Goal: Task Accomplishment & Management: Use online tool/utility

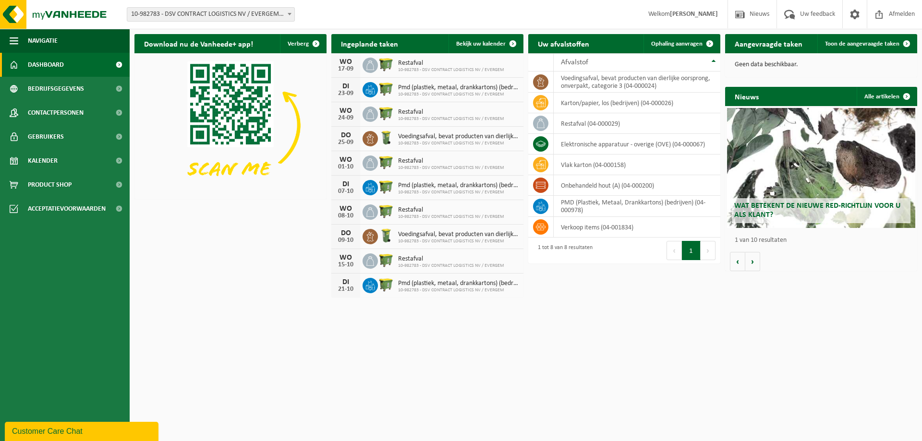
click at [238, 263] on div "Download nu de Vanheede+ app! Verberg Ingeplande taken Bekijk uw kalender [DATE…" at bounding box center [525, 165] width 787 height 273
click at [541, 157] on span at bounding box center [540, 164] width 15 height 15
click at [591, 167] on td "vlak karton (04-000158)" at bounding box center [637, 165] width 167 height 21
click at [612, 304] on html "Vestiging: 10-982783 - DSV CONTRACT LOGISTICS NV / EVERGEM - EVERGEM 10-982783 …" at bounding box center [461, 220] width 922 height 441
click at [709, 43] on span at bounding box center [709, 43] width 19 height 19
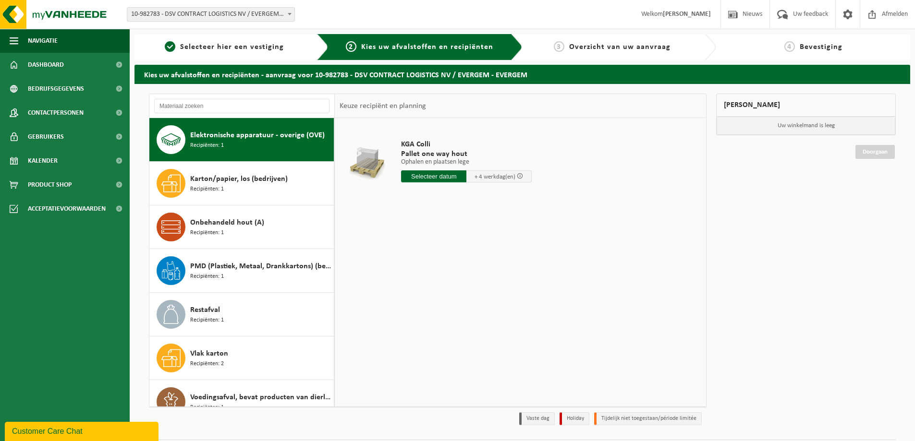
click at [499, 254] on div "KGA Colli Pallet one way hout Ophalen en plaatsen lege Ophalen en plaatsen lege…" at bounding box center [520, 262] width 371 height 288
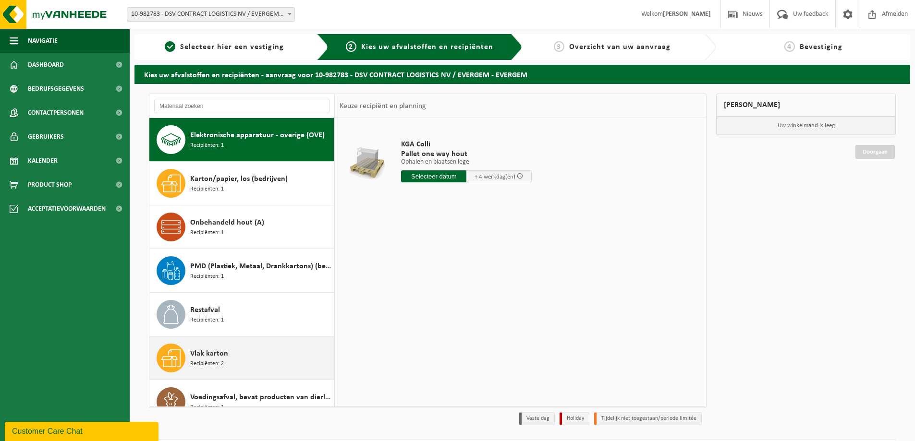
click at [208, 355] on span "Vlak karton" at bounding box center [209, 354] width 38 height 12
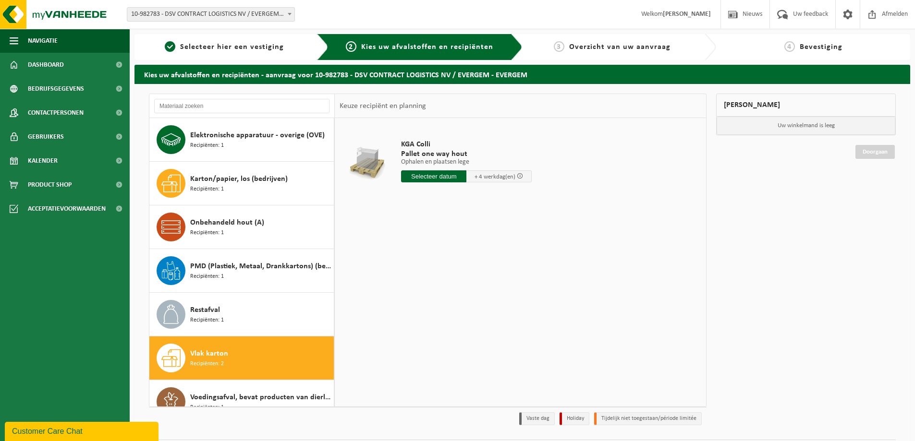
scroll to position [17, 0]
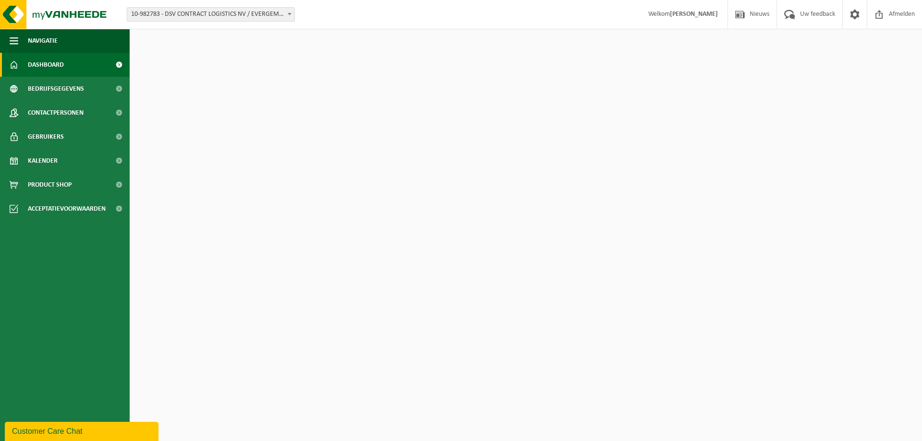
click at [589, 312] on html "Vestiging: 10-982783 - DSV CONTRACT LOGISTICS NV / EVERGEM - EVERGEM 10-982783 …" at bounding box center [461, 220] width 922 height 441
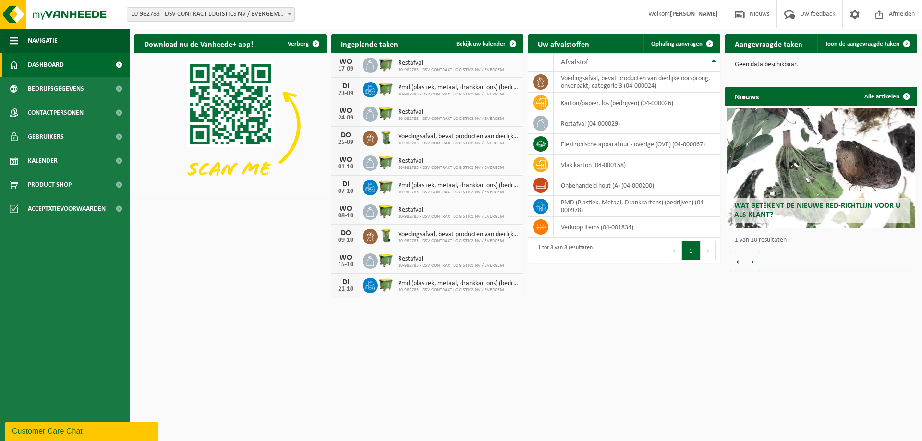
click at [621, 362] on html "Vestiging: 10-982783 - DSV CONTRACT LOGISTICS NV / EVERGEM - EVERGEM 10-982783 …" at bounding box center [461, 220] width 922 height 441
click at [400, 382] on html "Vestiging: 10-982783 - DSV CONTRACT LOGISTICS NV / EVERGEM - EVERGEM 10-982783 …" at bounding box center [461, 220] width 922 height 441
click at [537, 169] on icon at bounding box center [541, 165] width 10 height 10
click at [714, 43] on span at bounding box center [709, 43] width 19 height 19
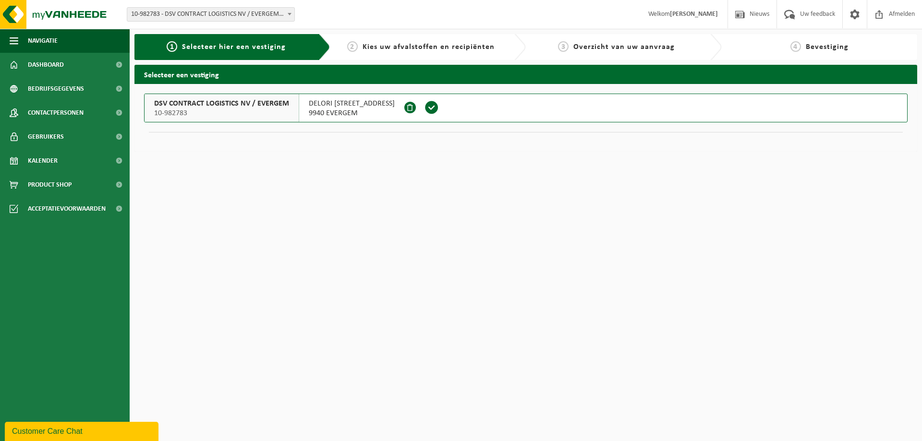
click at [215, 181] on html "Vestiging: 10-982783 - DSV CONTRACT LOGISTICS NV / EVERGEM - EVERGEM 10-982783 …" at bounding box center [461, 220] width 922 height 441
click at [220, 102] on span "DSV CONTRACT LOGISTICS NV / EVERGEM" at bounding box center [221, 104] width 135 height 10
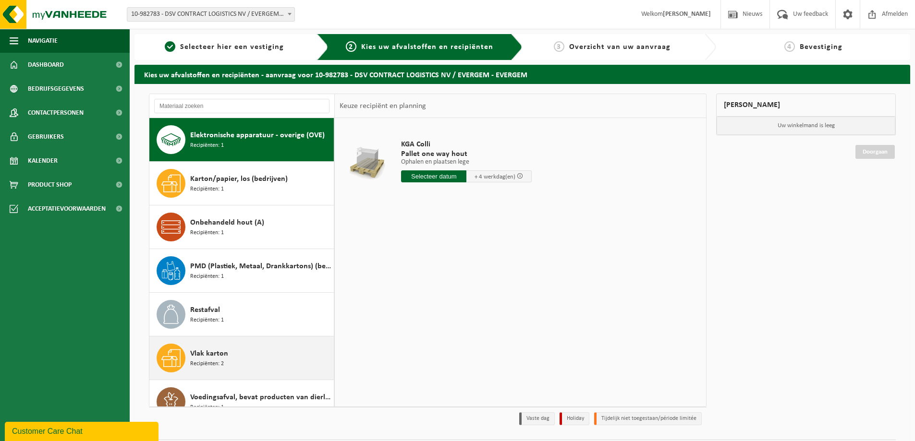
click at [199, 355] on span "Vlak karton" at bounding box center [209, 354] width 38 height 12
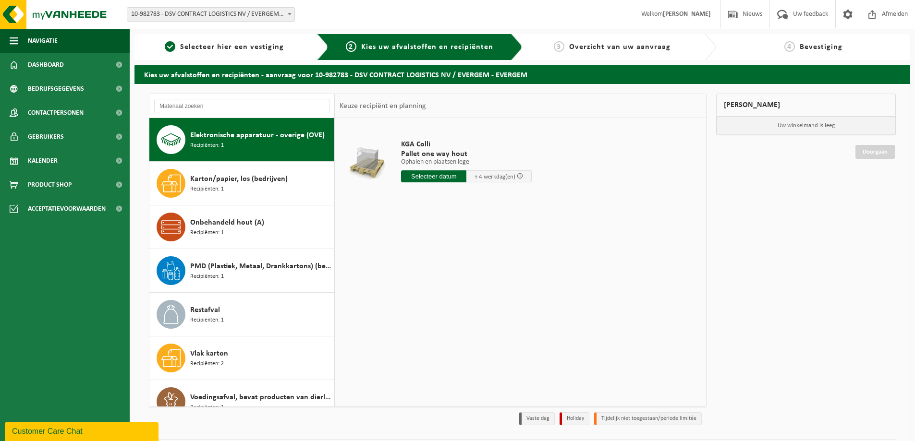
scroll to position [17, 0]
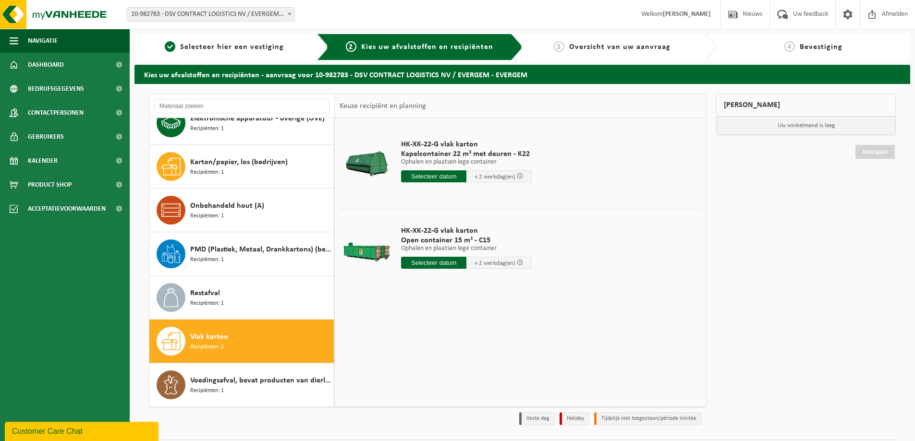
click at [566, 321] on div "HK-XK-22-G vlak karton Kapelcontainer 22 m³ met deuren - K22 Ophalen en plaatse…" at bounding box center [520, 262] width 371 height 288
click at [430, 174] on input "text" at bounding box center [433, 176] width 65 height 12
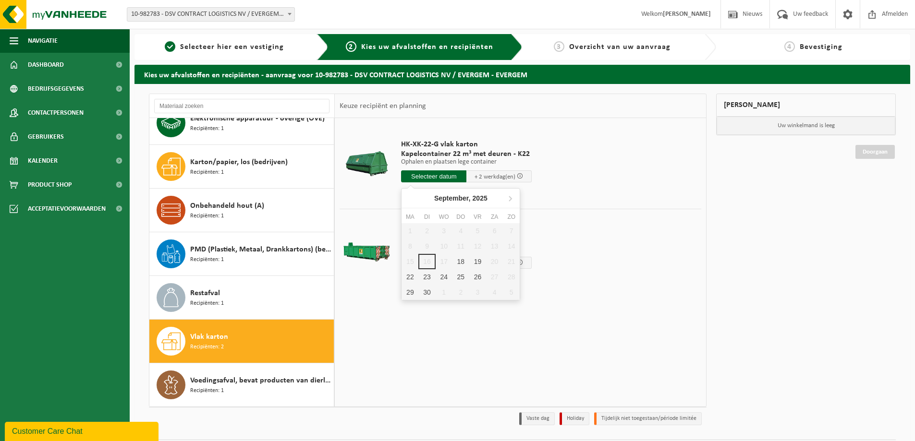
click at [428, 260] on div "1 2 3 4 5 6 7 8 9 10 11 12 13 14 15 16 17 18 19 20 21 22 23 24 25 26 27 28 29 3…" at bounding box center [460, 261] width 118 height 77
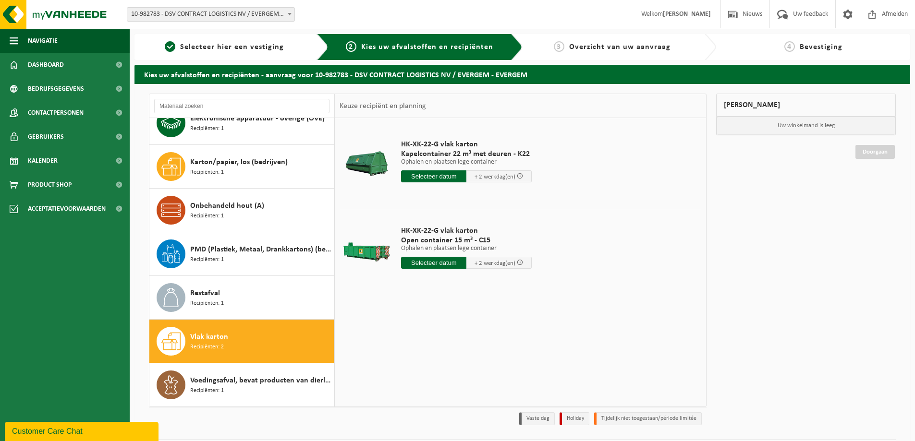
click at [615, 131] on td "HK-XK-22-G vlak karton Kapelcontainer 22 m³ met deuren - K22 Ophalen en plaatse…" at bounding box center [547, 163] width 307 height 81
click at [620, 158] on td "HK-XK-22-G vlak karton Kapelcontainer 22 m³ met deuren - K22 Ophalen en plaatse…" at bounding box center [547, 163] width 307 height 81
click at [522, 351] on div "HK-XK-22-G vlak karton Kapelcontainer 22 m³ met deuren - K22 Ophalen en plaatse…" at bounding box center [520, 262] width 371 height 288
click at [464, 331] on div "HK-XK-22-G vlak karton Kapelcontainer 22 m³ met deuren - K22 Ophalen en plaatse…" at bounding box center [520, 262] width 371 height 288
click at [636, 45] on span "Overzicht van uw aanvraag" at bounding box center [619, 47] width 101 height 8
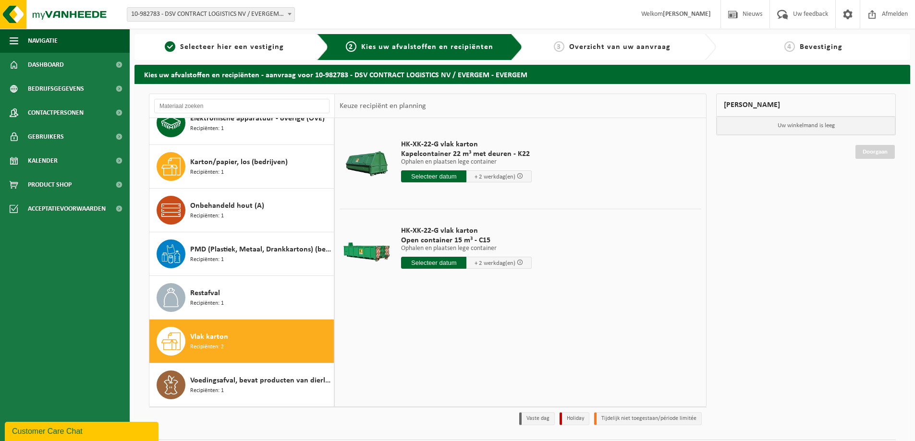
scroll to position [28, 0]
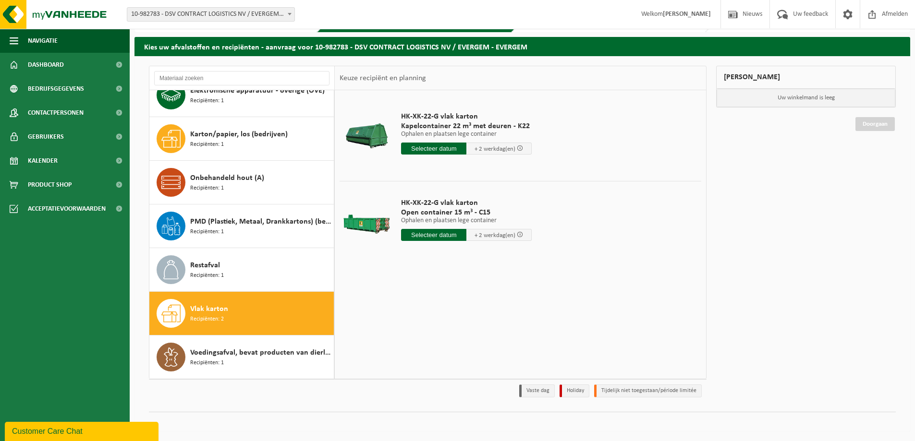
click at [541, 295] on div "HK-XK-22-G vlak karton Kapelcontainer 22 m³ met deuren - K22 Ophalen en plaatse…" at bounding box center [520, 234] width 371 height 288
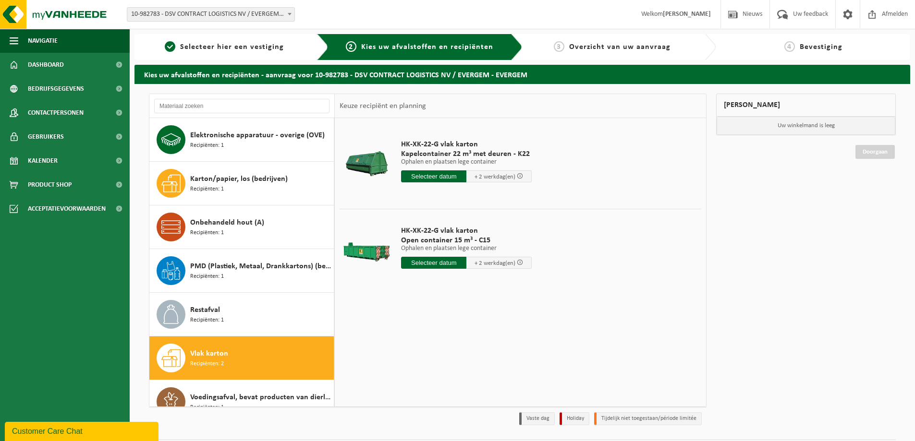
click at [533, 338] on div "HK-XK-22-G vlak karton Kapelcontainer 22 m³ met deuren - K22 Ophalen en plaatse…" at bounding box center [520, 262] width 371 height 288
click at [616, 278] on td "HK-XK-22-G vlak karton Open container 15 m³ - C15 Ophalen en plaatsen lege cont…" at bounding box center [547, 250] width 307 height 82
